Goal: Information Seeking & Learning: Learn about a topic

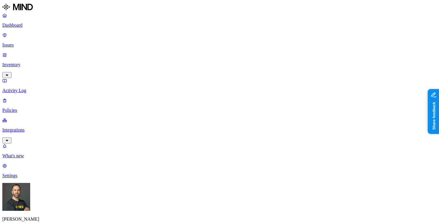
drag, startPoint x: 338, startPoint y: 174, endPoint x: 345, endPoint y: 175, distance: 7.6
drag, startPoint x: 345, startPoint y: 151, endPoint x: 350, endPoint y: 151, distance: 5.8
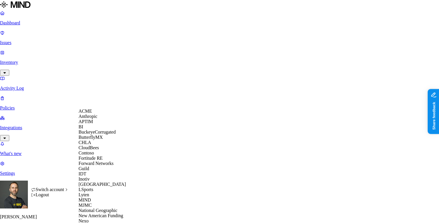
click at [93, 150] on span "CloudBees" at bounding box center [89, 147] width 20 height 5
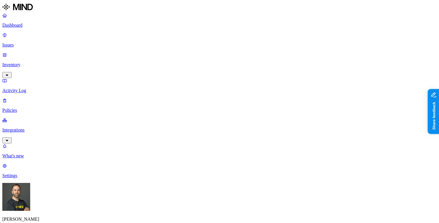
scroll to position [21, 0]
drag, startPoint x: 338, startPoint y: 153, endPoint x: 349, endPoint y: 153, distance: 11.6
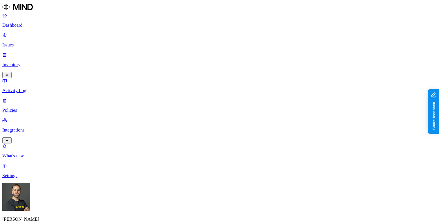
click at [28, 62] on p "Inventory" at bounding box center [219, 64] width 434 height 5
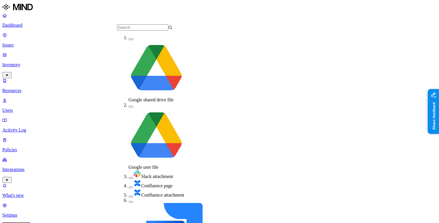
scroll to position [66, 0]
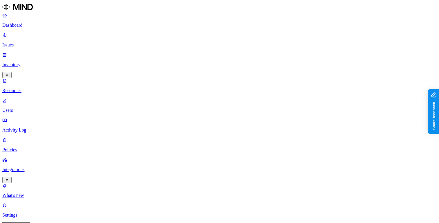
click at [224, 65] on button "button" at bounding box center [226, 66] width 5 height 2
click at [224, 62] on button "button" at bounding box center [226, 65] width 5 height 6
click at [224, 48] on button "button" at bounding box center [226, 49] width 5 height 2
click at [224, 45] on button "button" at bounding box center [226, 48] width 5 height 6
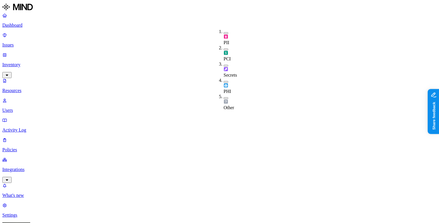
click at [224, 81] on button "button" at bounding box center [226, 82] width 5 height 2
click at [224, 78] on button "button" at bounding box center [226, 81] width 5 height 6
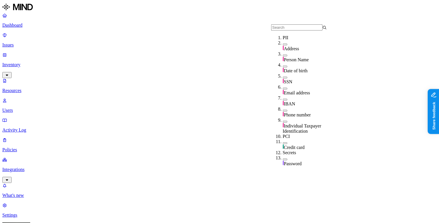
click at [283, 79] on div "SSN" at bounding box center [311, 78] width 56 height 11
click at [283, 80] on button "button" at bounding box center [285, 76] width 5 height 6
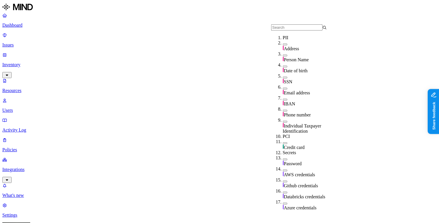
scroll to position [38, 0]
click at [283, 99] on button "button" at bounding box center [285, 100] width 5 height 2
click at [283, 96] on button "button" at bounding box center [285, 99] width 5 height 6
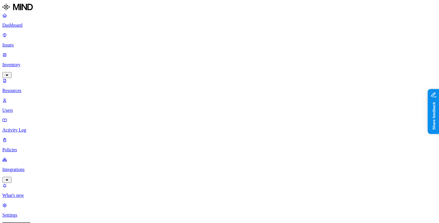
click at [36, 25] on p "Dashboard" at bounding box center [219, 25] width 434 height 5
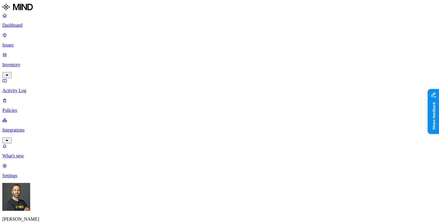
scroll to position [21, 0]
drag, startPoint x: 336, startPoint y: 151, endPoint x: 344, endPoint y: 152, distance: 7.8
drag, startPoint x: 337, startPoint y: 151, endPoint x: 347, endPoint y: 150, distance: 9.6
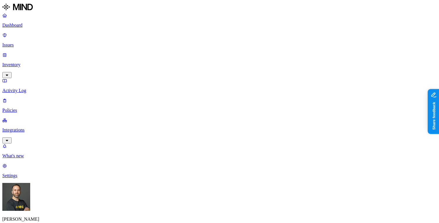
drag, startPoint x: 347, startPoint y: 150, endPoint x: 352, endPoint y: 150, distance: 5.5
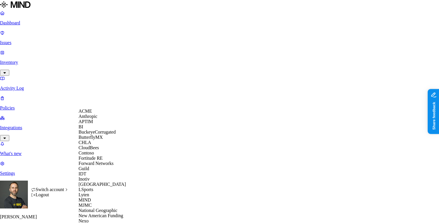
scroll to position [165, 0]
click at [109, 208] on span "National Geographic" at bounding box center [98, 210] width 39 height 5
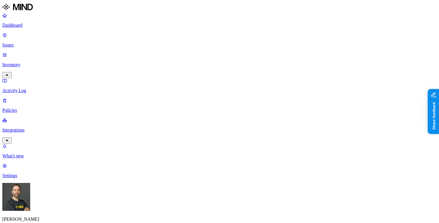
scroll to position [21, 0]
drag, startPoint x: 338, startPoint y: 152, endPoint x: 348, endPoint y: 152, distance: 9.9
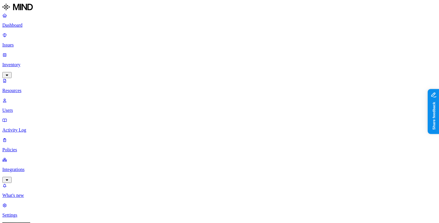
click at [34, 28] on p "Dashboard" at bounding box center [219, 25] width 434 height 5
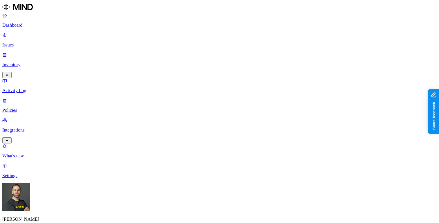
click at [39, 31] on div "Dashboard Issues Inventory Activity Log Policies Integrations" at bounding box center [219, 78] width 434 height 131
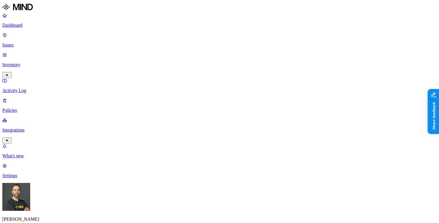
click at [53, 62] on p "Inventory" at bounding box center [219, 64] width 434 height 5
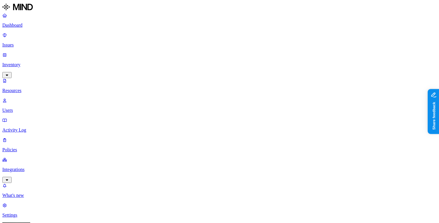
scroll to position [182, 0]
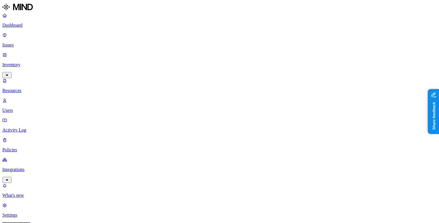
click at [26, 24] on p "Dashboard" at bounding box center [219, 25] width 434 height 5
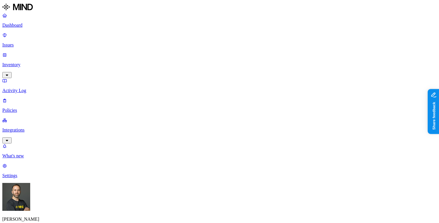
click at [46, 62] on p "Inventory" at bounding box center [219, 64] width 434 height 5
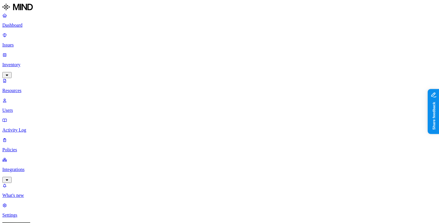
click at [32, 108] on p "Users" at bounding box center [219, 110] width 434 height 5
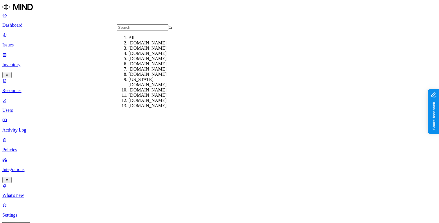
click at [136, 51] on div "[DOMAIN_NAME]" at bounding box center [157, 48] width 56 height 5
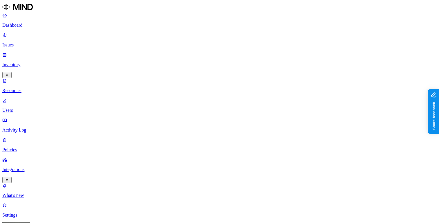
drag, startPoint x: 132, startPoint y: 30, endPoint x: 144, endPoint y: 30, distance: 11.3
click at [43, 27] on p "Dashboard" at bounding box center [219, 25] width 434 height 5
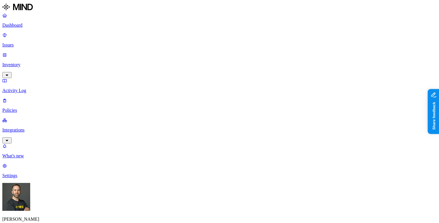
click at [44, 62] on p "Inventory" at bounding box center [219, 64] width 434 height 5
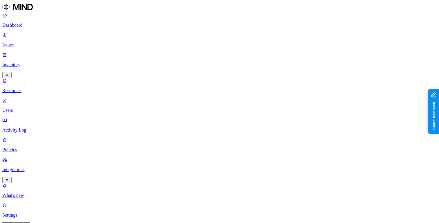
click at [33, 108] on p "Users" at bounding box center [219, 110] width 434 height 5
click at [167, 50] on span "External" at bounding box center [169, 52] width 16 height 5
click at [25, 23] on p "Dashboard" at bounding box center [219, 25] width 434 height 5
